Goal: Transaction & Acquisition: Purchase product/service

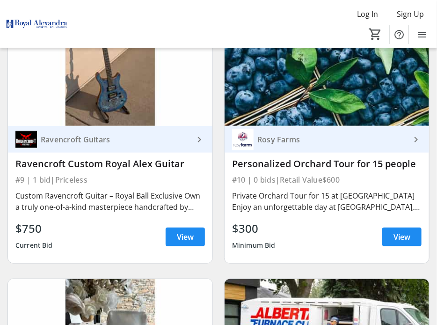
scroll to position [1265, 0]
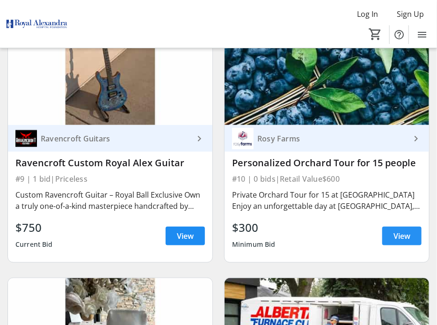
click at [409, 238] on span "View" at bounding box center [402, 235] width 17 height 11
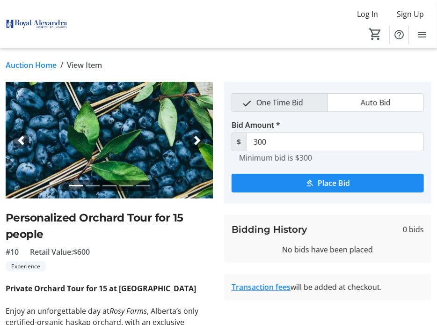
click at [198, 139] on span "button" at bounding box center [197, 140] width 9 height 9
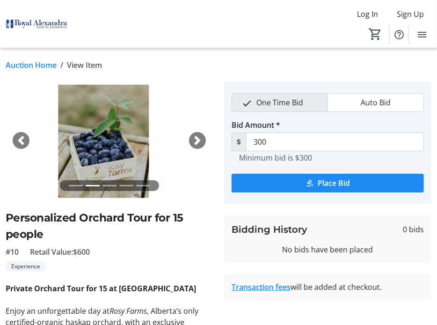
click at [198, 139] on span "button" at bounding box center [197, 140] width 9 height 9
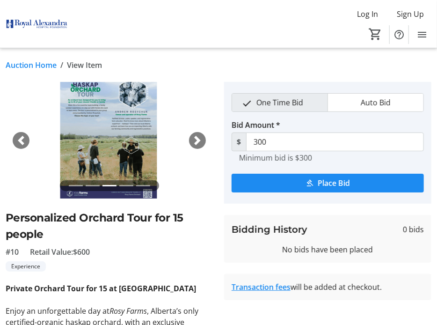
click at [198, 139] on span "button" at bounding box center [197, 140] width 9 height 9
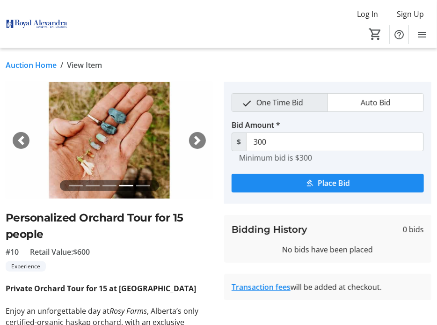
click at [198, 139] on span "button" at bounding box center [197, 140] width 9 height 9
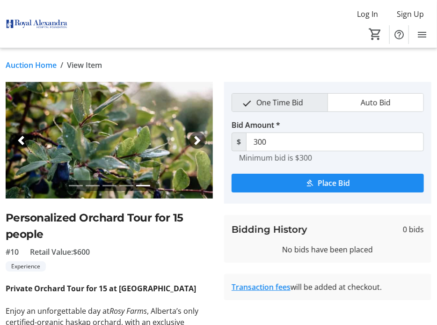
click at [24, 139] on span "button" at bounding box center [20, 140] width 9 height 9
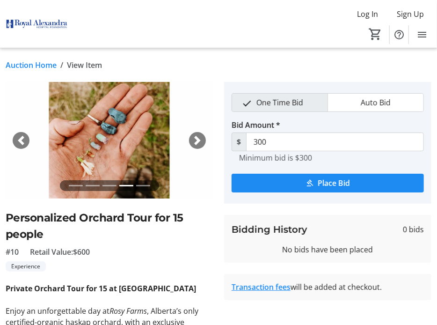
click at [24, 139] on span "button" at bounding box center [20, 140] width 9 height 9
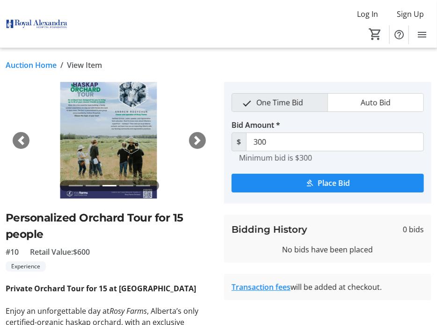
click at [114, 145] on img at bounding box center [109, 140] width 207 height 117
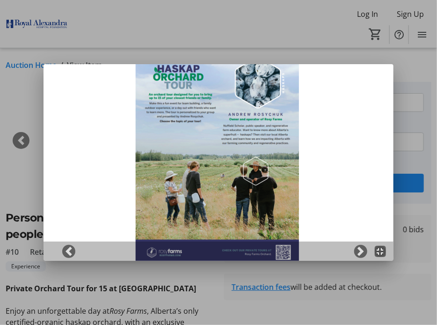
click at [382, 254] on mat-icon "fullscreen_exit" at bounding box center [380, 251] width 11 height 11
